Goal: Find specific page/section: Find specific page/section

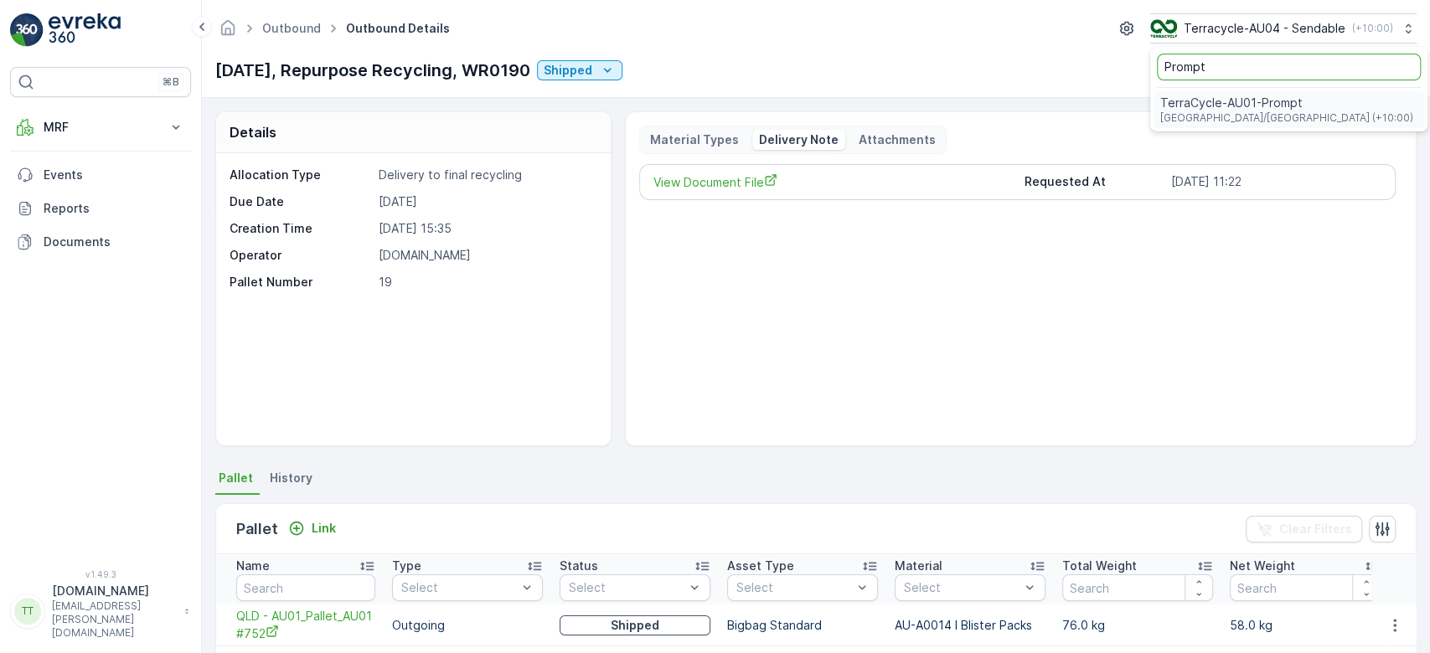
type input "Prompt"
click at [1280, 103] on span "TerraCycle-AU01-Prompt" at bounding box center [1286, 103] width 253 height 17
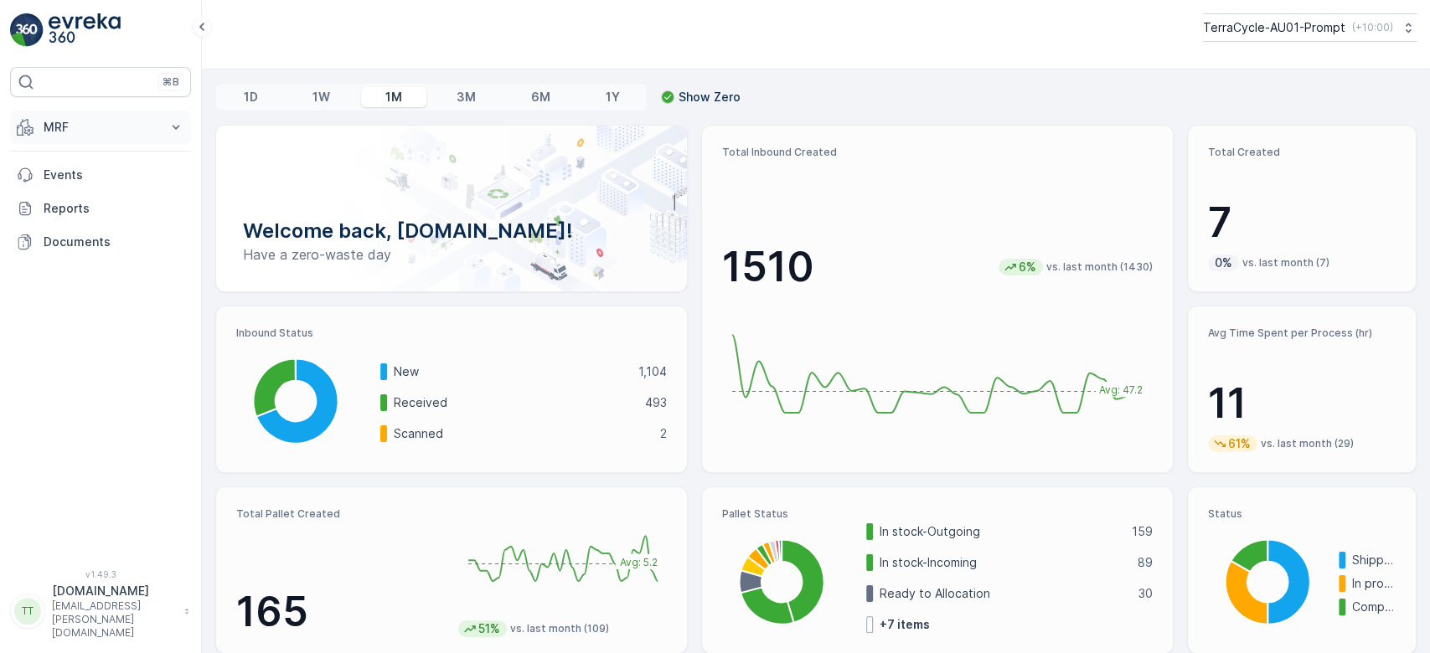
click at [121, 120] on p "MRF" at bounding box center [101, 127] width 114 height 17
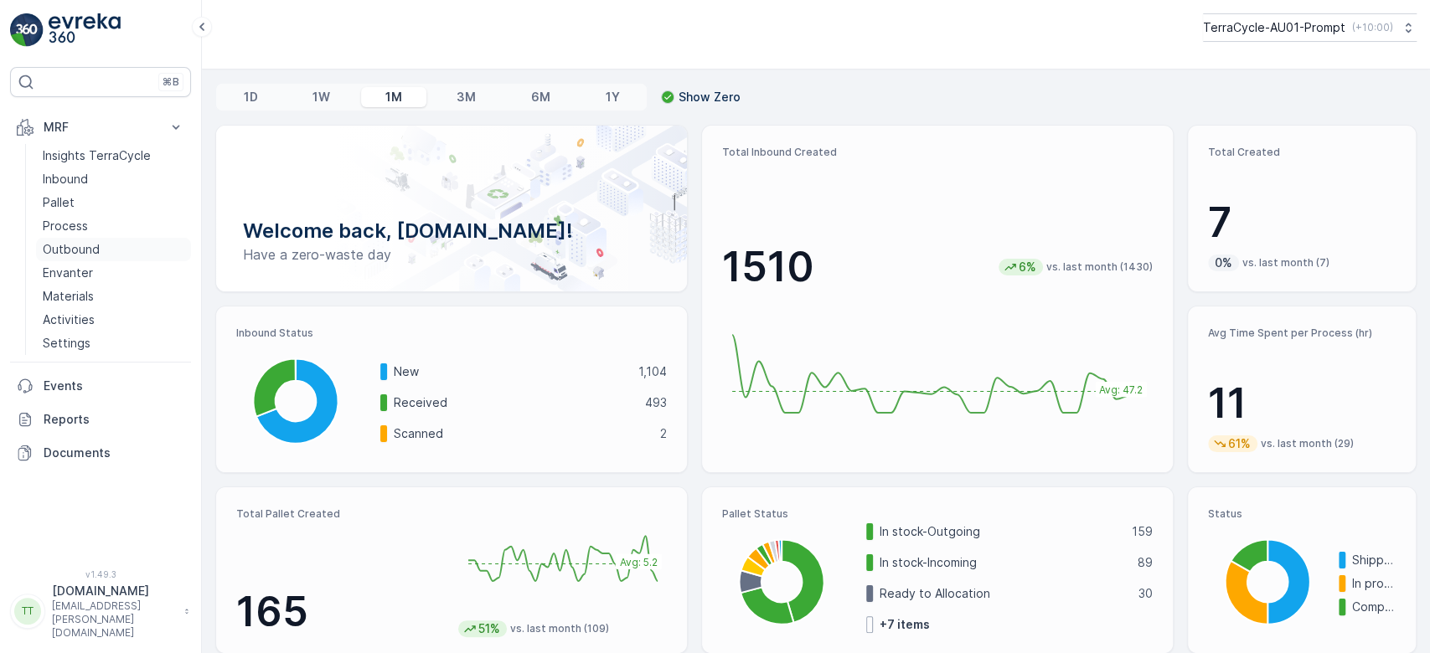
click at [74, 244] on p "Outbound" at bounding box center [71, 249] width 57 height 17
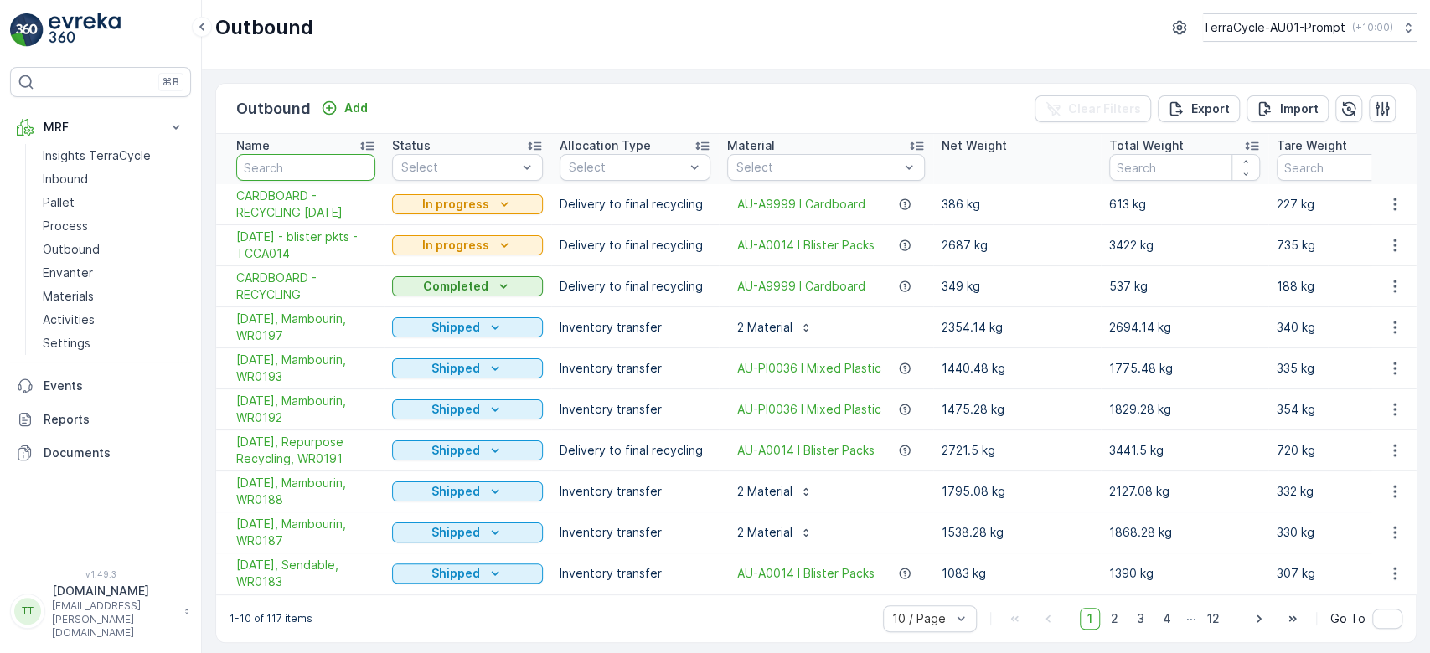
click at [327, 157] on input "text" at bounding box center [305, 167] width 139 height 27
type input "151"
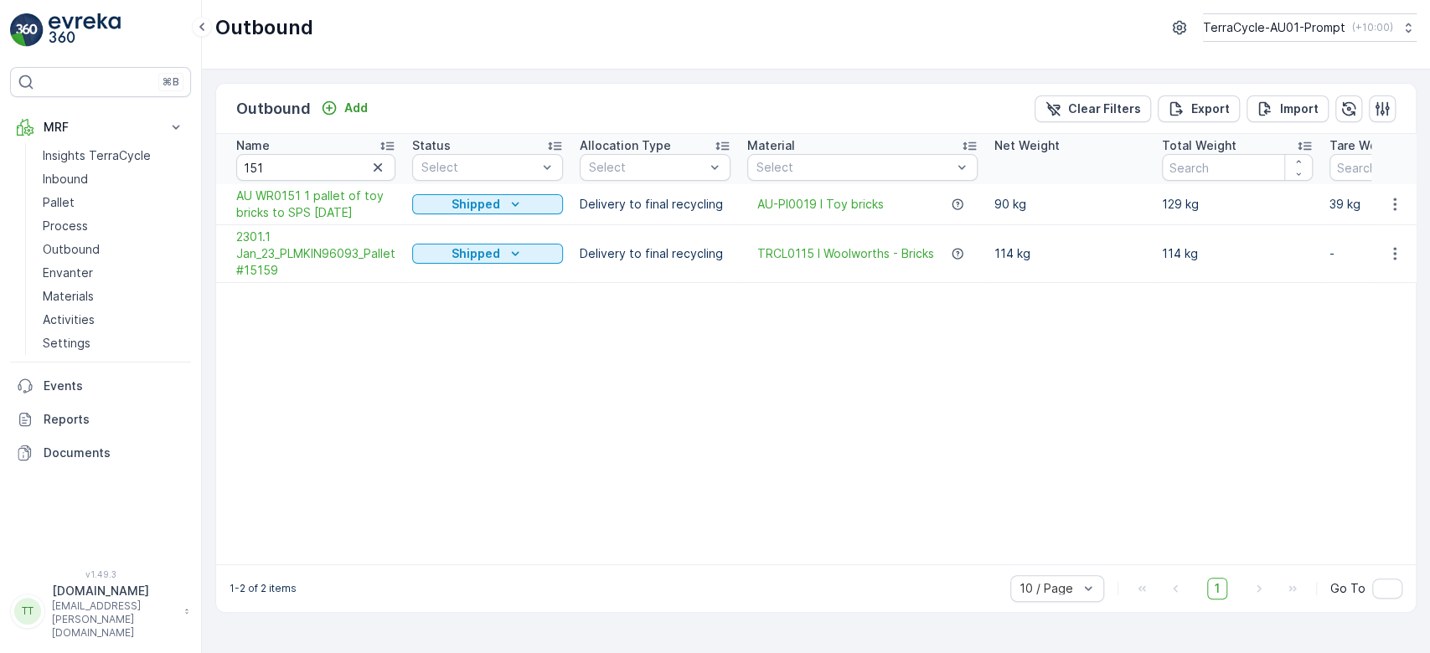
click at [376, 167] on icon "button" at bounding box center [377, 167] width 17 height 17
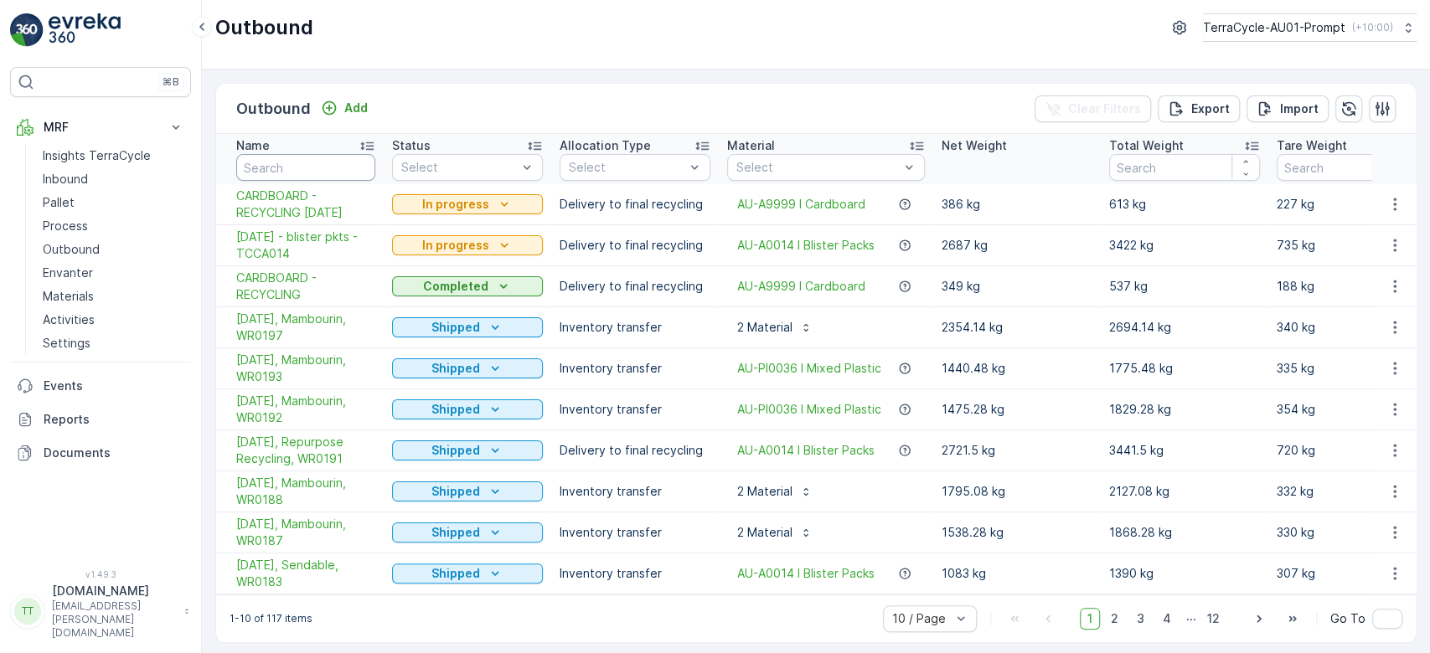
click at [314, 164] on input "text" at bounding box center [305, 167] width 139 height 27
type input "165"
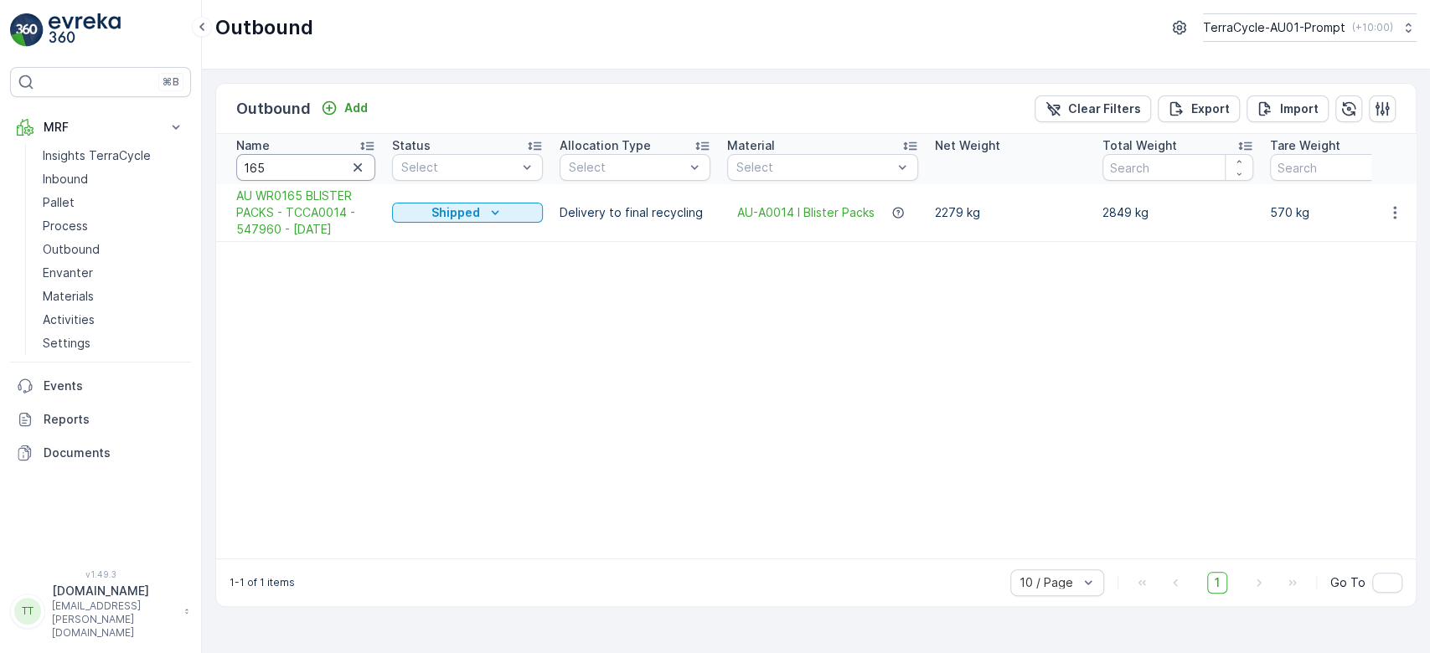
drag, startPoint x: 277, startPoint y: 159, endPoint x: 210, endPoint y: 166, distance: 67.3
click at [210, 166] on div "Outbound Add Clear Filters Export Import Name 165 Status Select Allocation Type…" at bounding box center [816, 362] width 1228 height 584
type input "181"
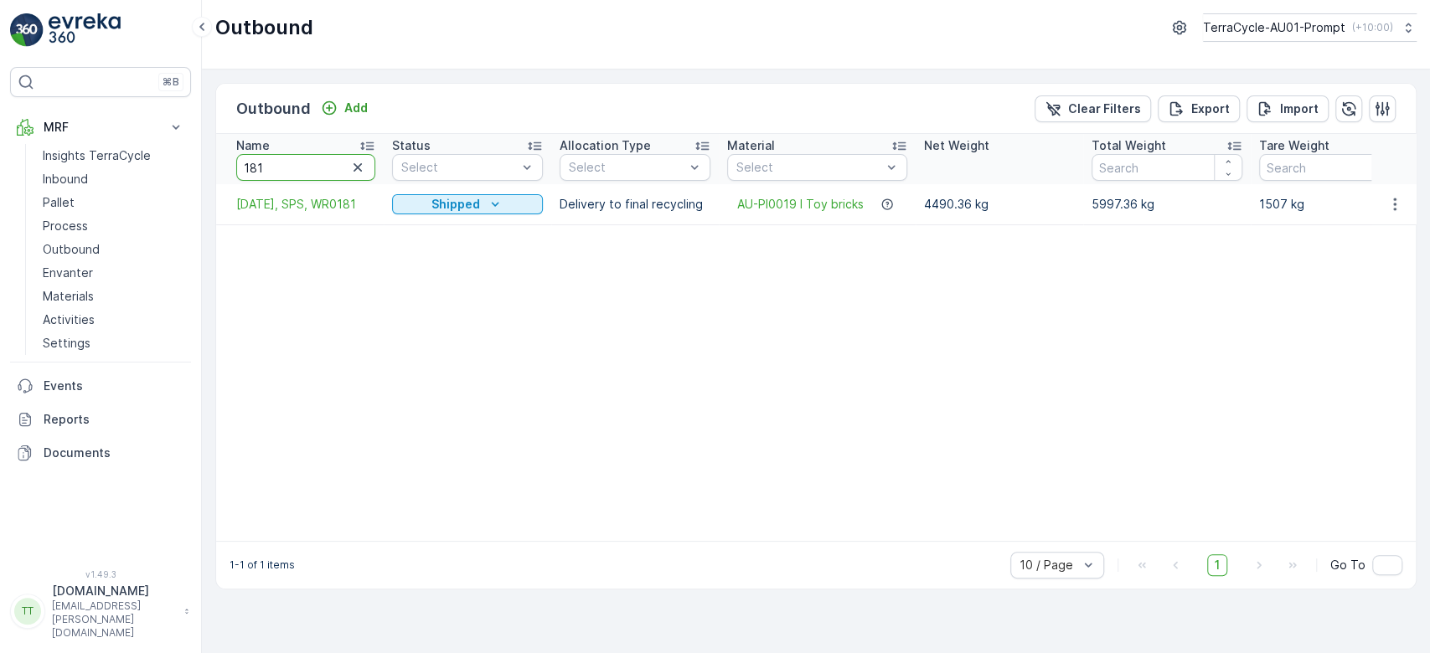
drag, startPoint x: 281, startPoint y: 169, endPoint x: 225, endPoint y: 168, distance: 56.1
click at [225, 168] on th "Name 181" at bounding box center [300, 159] width 168 height 50
type input "183"
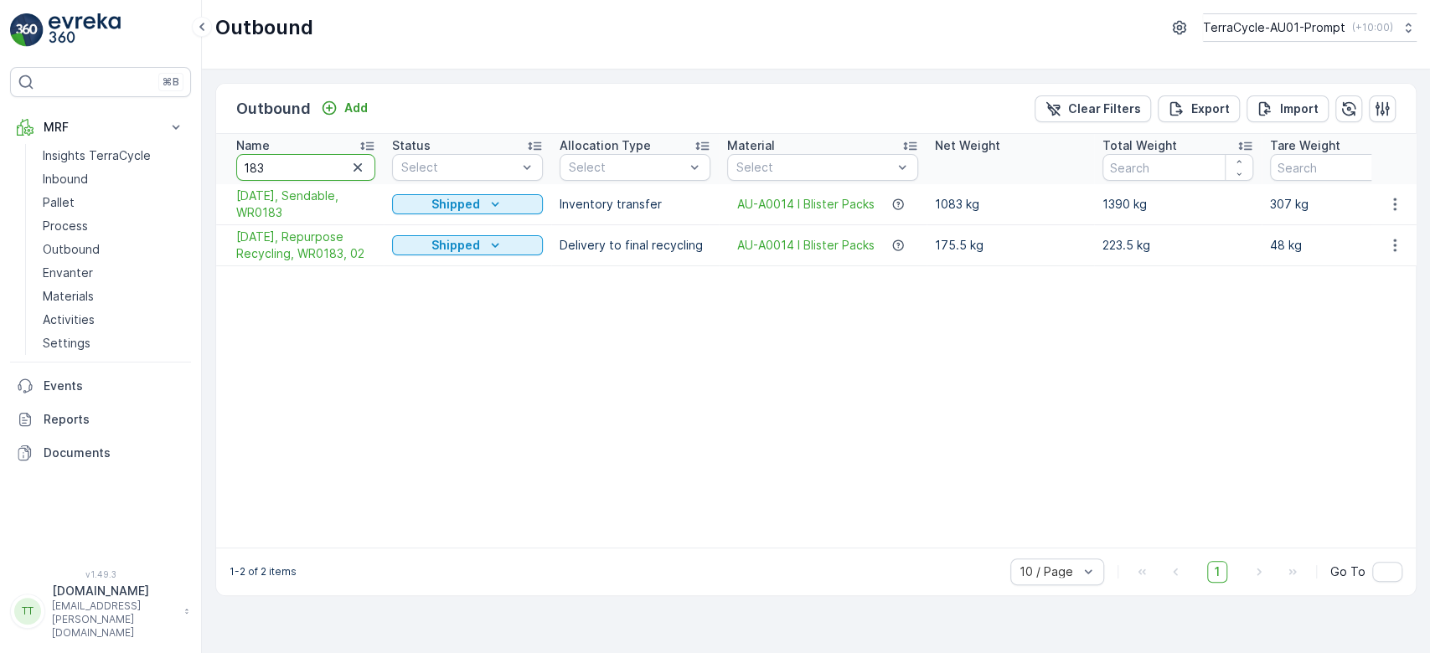
drag, startPoint x: 285, startPoint y: 171, endPoint x: 233, endPoint y: 165, distance: 52.3
click at [233, 165] on th "Name 183" at bounding box center [300, 159] width 168 height 50
type input "184"
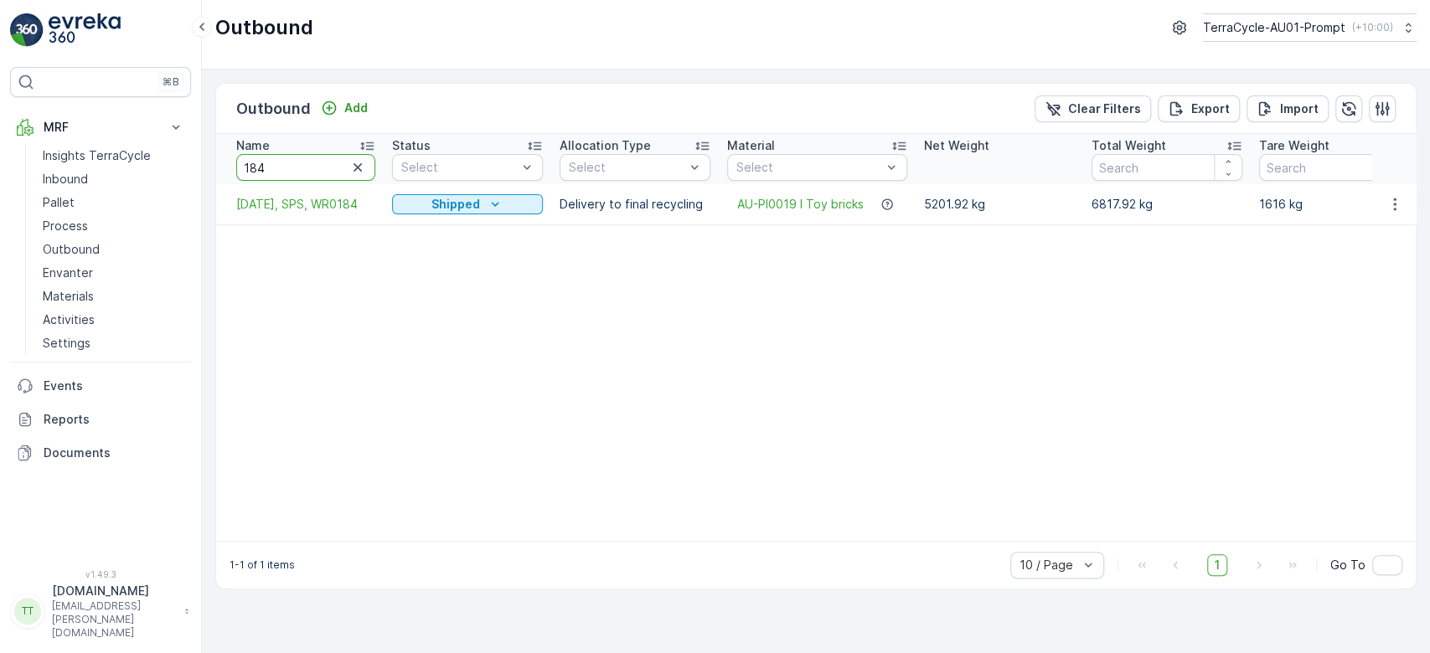
click at [266, 171] on input "184" at bounding box center [305, 167] width 139 height 27
type input "185"
drag, startPoint x: 275, startPoint y: 163, endPoint x: 224, endPoint y: 162, distance: 51.1
click at [224, 162] on th "Name 185" at bounding box center [300, 159] width 168 height 50
type input "191"
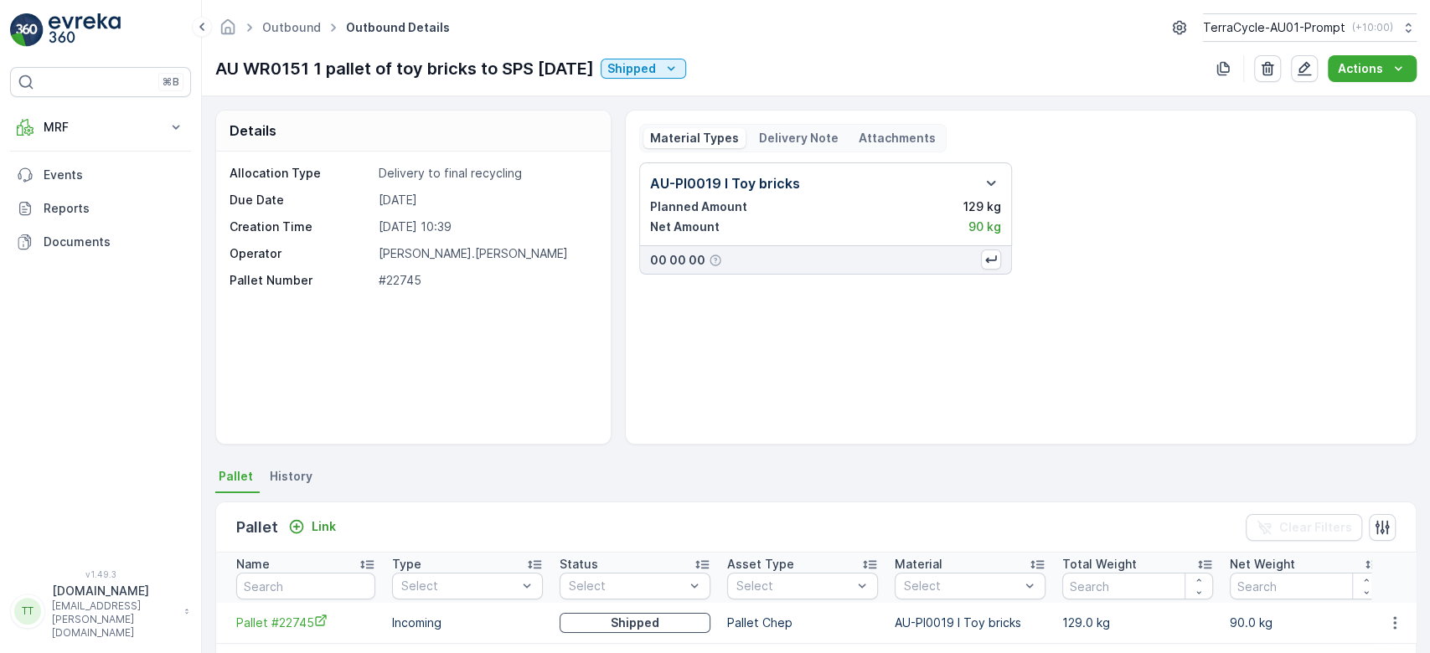
click at [806, 139] on p "Delivery Note" at bounding box center [799, 138] width 80 height 17
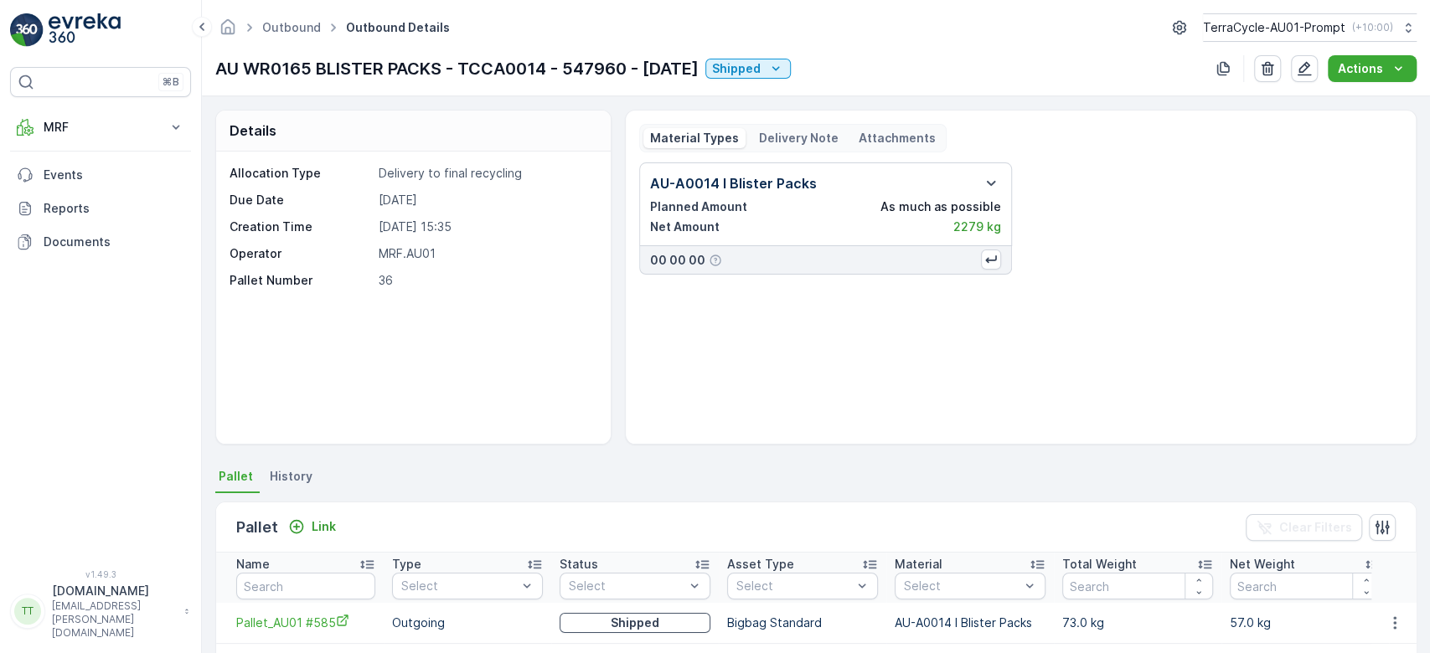
click at [787, 122] on div "Material Types Delivery Note Attachments AU-A0014 I Blister Packs Planned Amoun…" at bounding box center [1020, 277] width 791 height 335
click at [787, 131] on p "Delivery Note" at bounding box center [799, 138] width 80 height 17
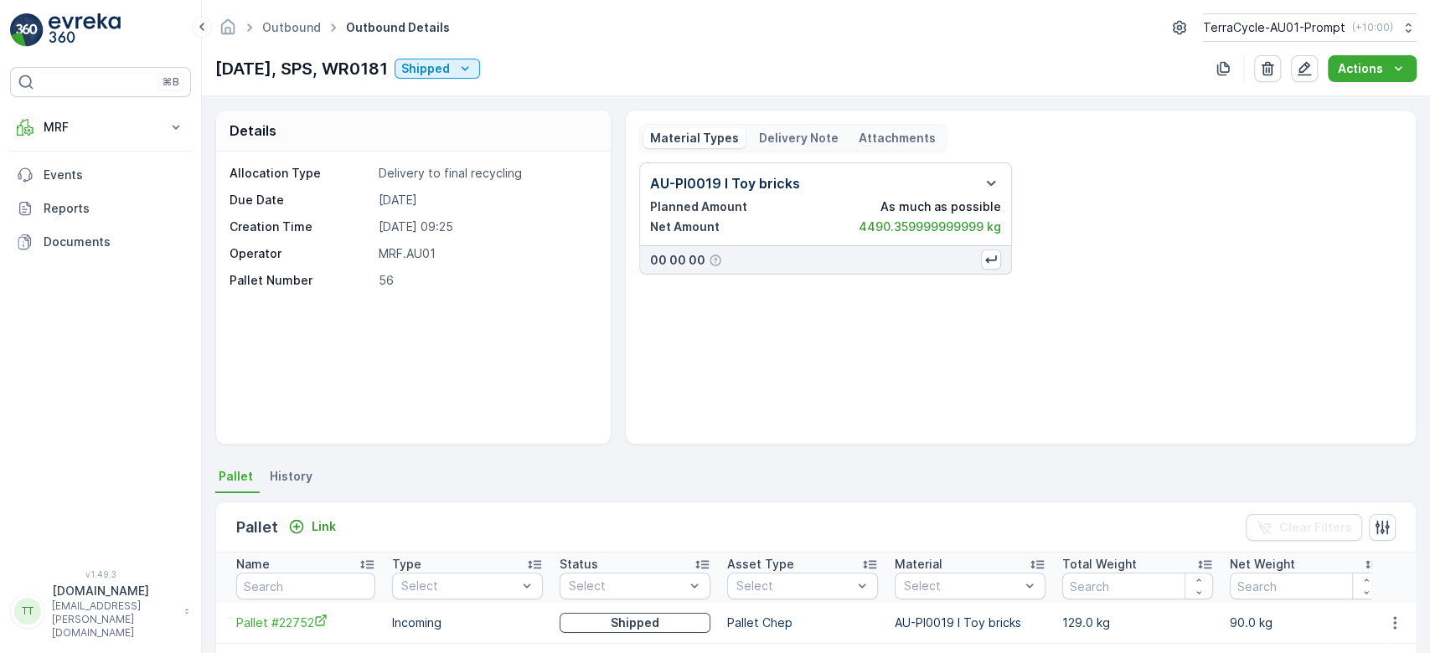
click at [784, 139] on p "Delivery Note" at bounding box center [799, 138] width 80 height 17
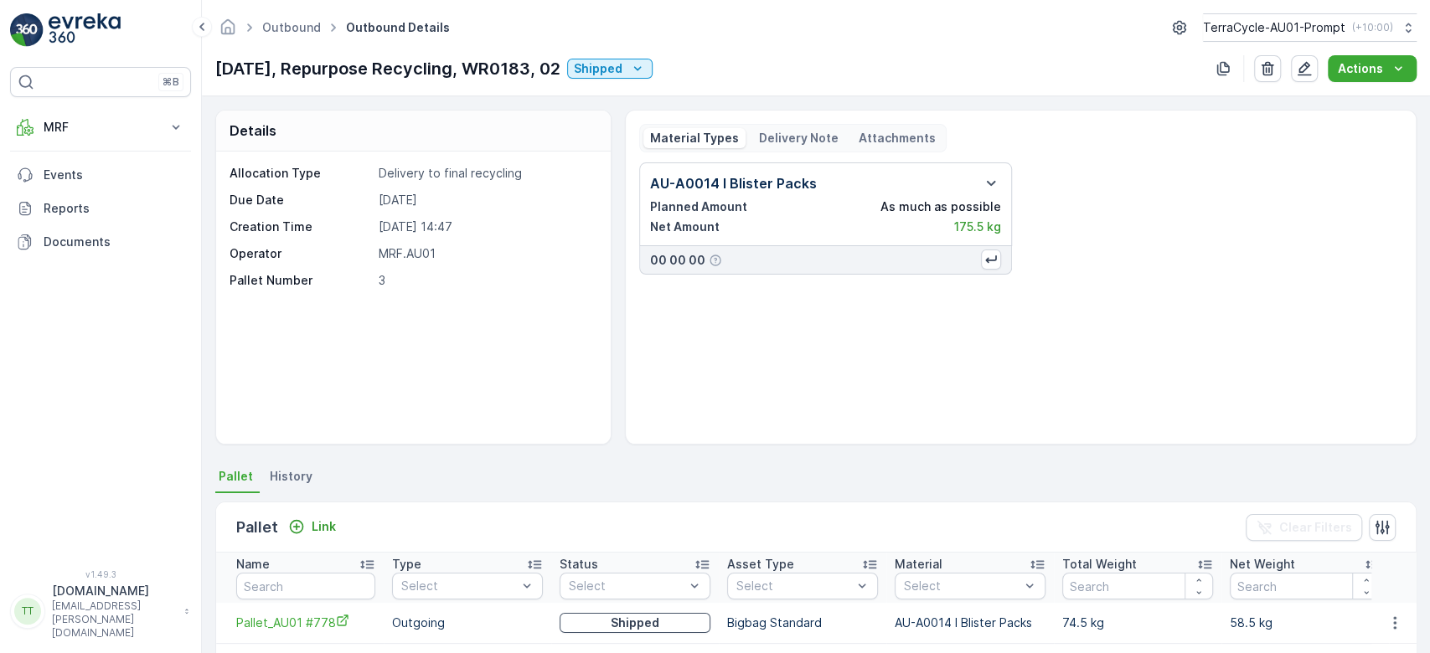
click at [778, 138] on p "Delivery Note" at bounding box center [799, 138] width 80 height 17
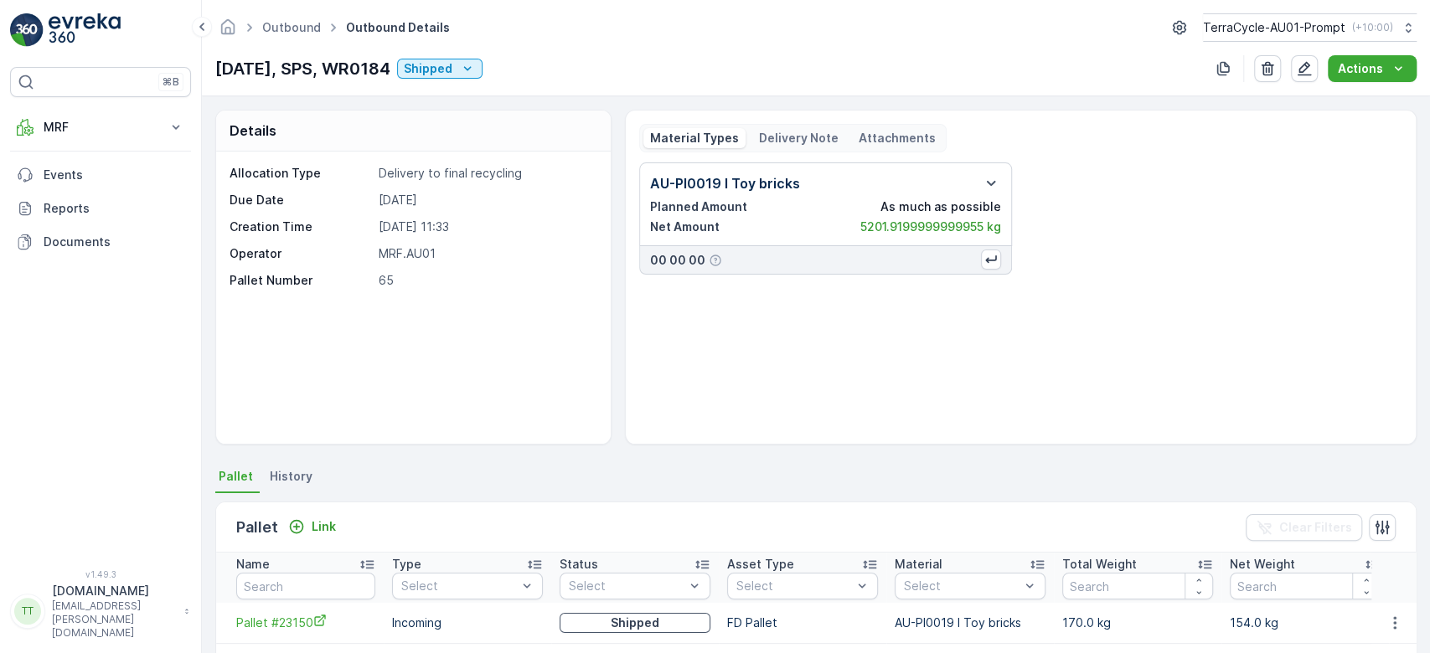
click at [792, 148] on div "Material Types Delivery Note Attachments" at bounding box center [792, 138] width 307 height 28
click at [796, 137] on p "Delivery Note" at bounding box center [799, 138] width 80 height 17
click at [781, 138] on p "Delivery Note" at bounding box center [799, 138] width 80 height 17
